Goal: Find specific page/section: Find specific page/section

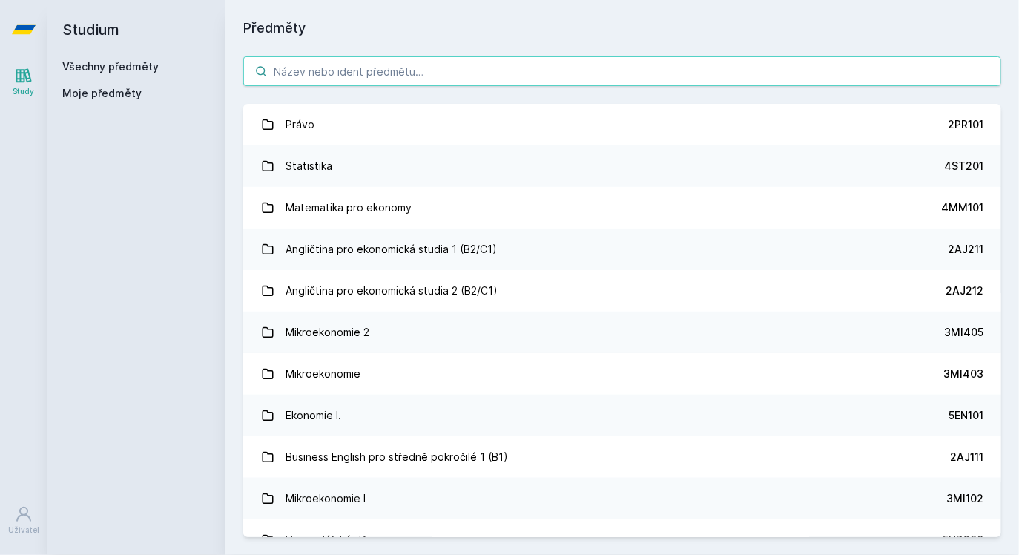
click at [375, 69] on input "search" at bounding box center [622, 71] width 758 height 30
paste input "Ing. PhDr. [PERSON_NAME], Ph.D."
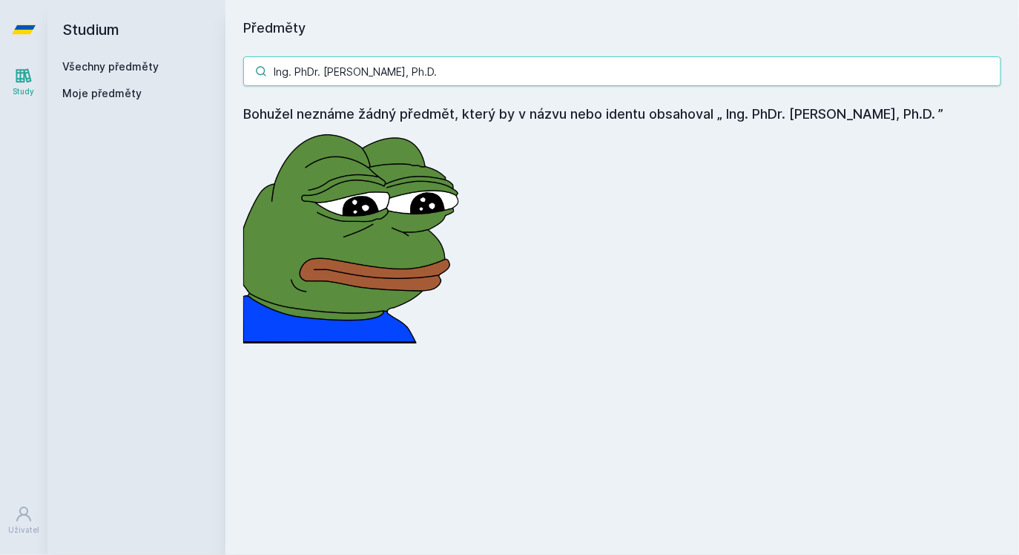
paste input "4SA526"
paste input "search"
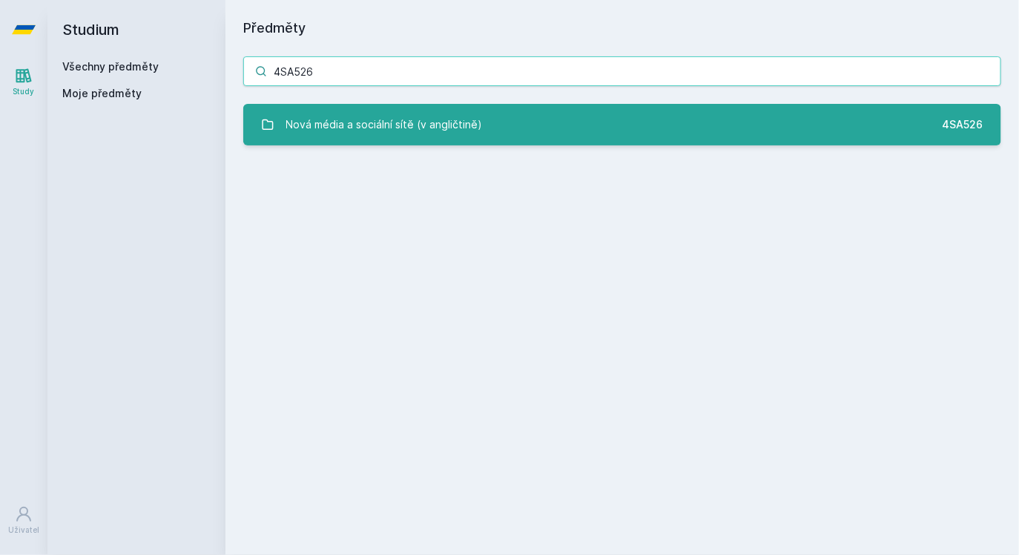
type input "4SA526"
click at [384, 141] on link "Nová média a sociální sítě (v angličtině) 4SA526" at bounding box center [622, 125] width 758 height 42
